Goal: Task Accomplishment & Management: Manage account settings

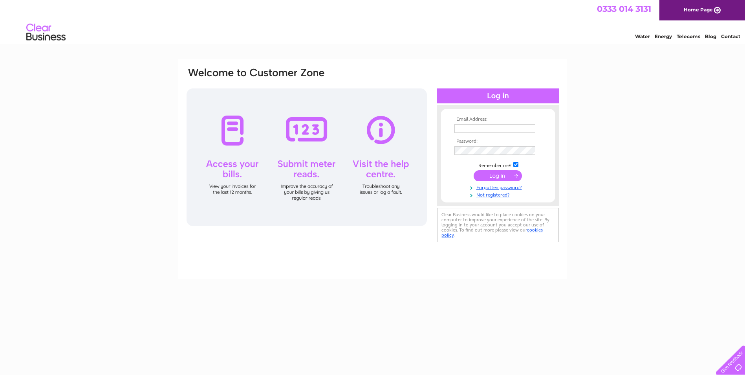
type input "[EMAIL_ADDRESS][DOMAIN_NAME]"
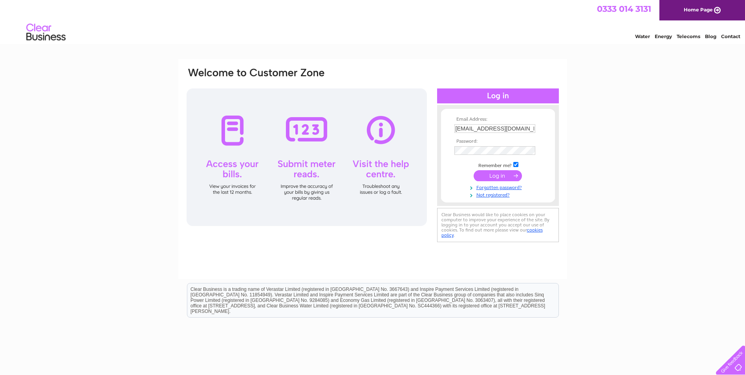
drag, startPoint x: 0, startPoint y: 0, endPoint x: 497, endPoint y: 176, distance: 527.0
click at [497, 176] on input "submit" at bounding box center [498, 175] width 48 height 11
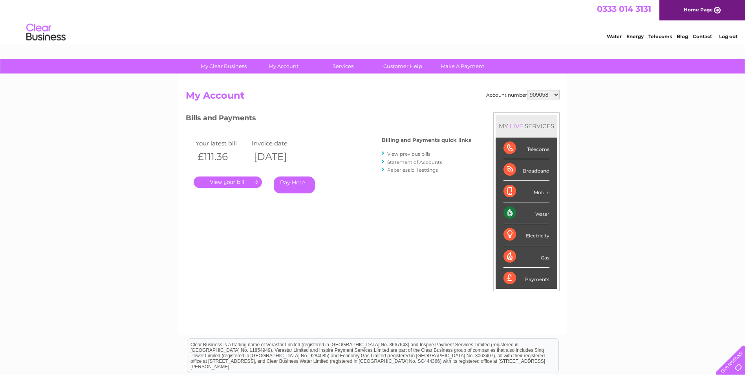
click at [722, 37] on link "Log out" at bounding box center [729, 36] width 18 height 6
